Goal: Information Seeking & Learning: Find specific fact

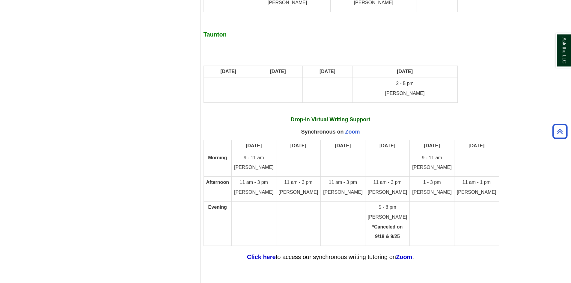
scroll to position [3148, 0]
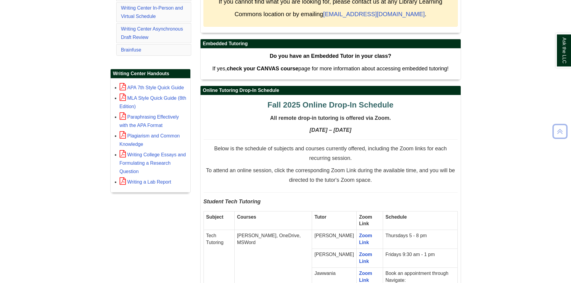
scroll to position [300, 0]
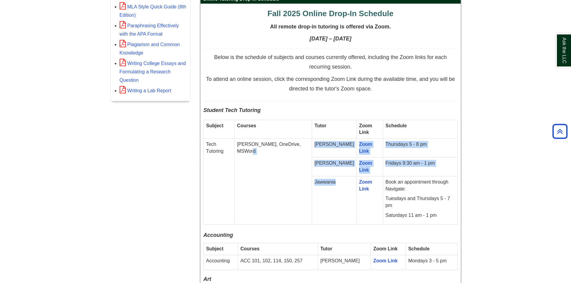
drag, startPoint x: 336, startPoint y: 184, endPoint x: 312, endPoint y: 184, distance: 24.9
click at [312, 184] on tbody "Subject Courses Tutor Zoom Link Schedule Tech Tutoring e.g. Canvas, OneDrive, M…" at bounding box center [331, 172] width 254 height 105
click at [337, 185] on td "Jawwania" at bounding box center [334, 200] width 45 height 48
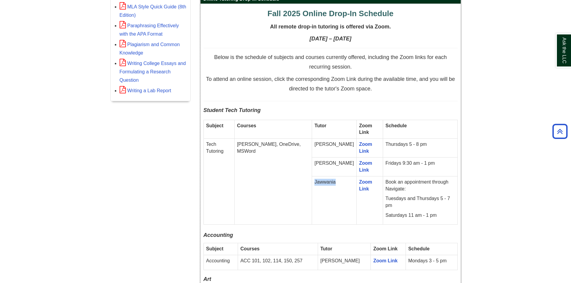
drag, startPoint x: 337, startPoint y: 182, endPoint x: 315, endPoint y: 182, distance: 21.6
click at [315, 182] on td "Jawwania" at bounding box center [334, 200] width 45 height 48
copy td "Jawwania"
click at [418, 169] on td "Fridays 9:30 am - 1 pm" at bounding box center [420, 167] width 74 height 19
click at [418, 168] on td "Fridays 9:30 am - 1 pm" at bounding box center [420, 167] width 74 height 19
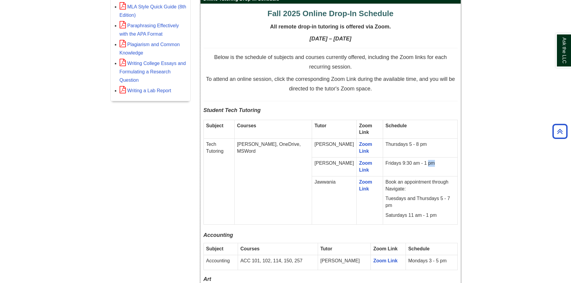
click at [443, 160] on td "Fridays 9:30 am - 1 pm" at bounding box center [420, 167] width 74 height 19
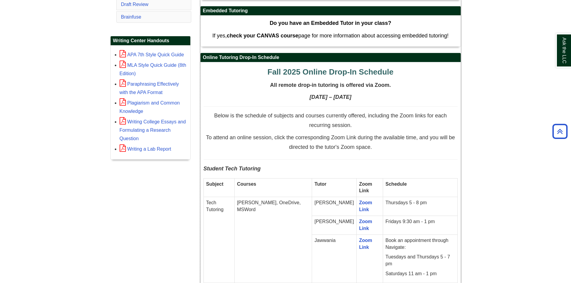
scroll to position [240, 0]
